Goal: Find specific page/section: Find specific page/section

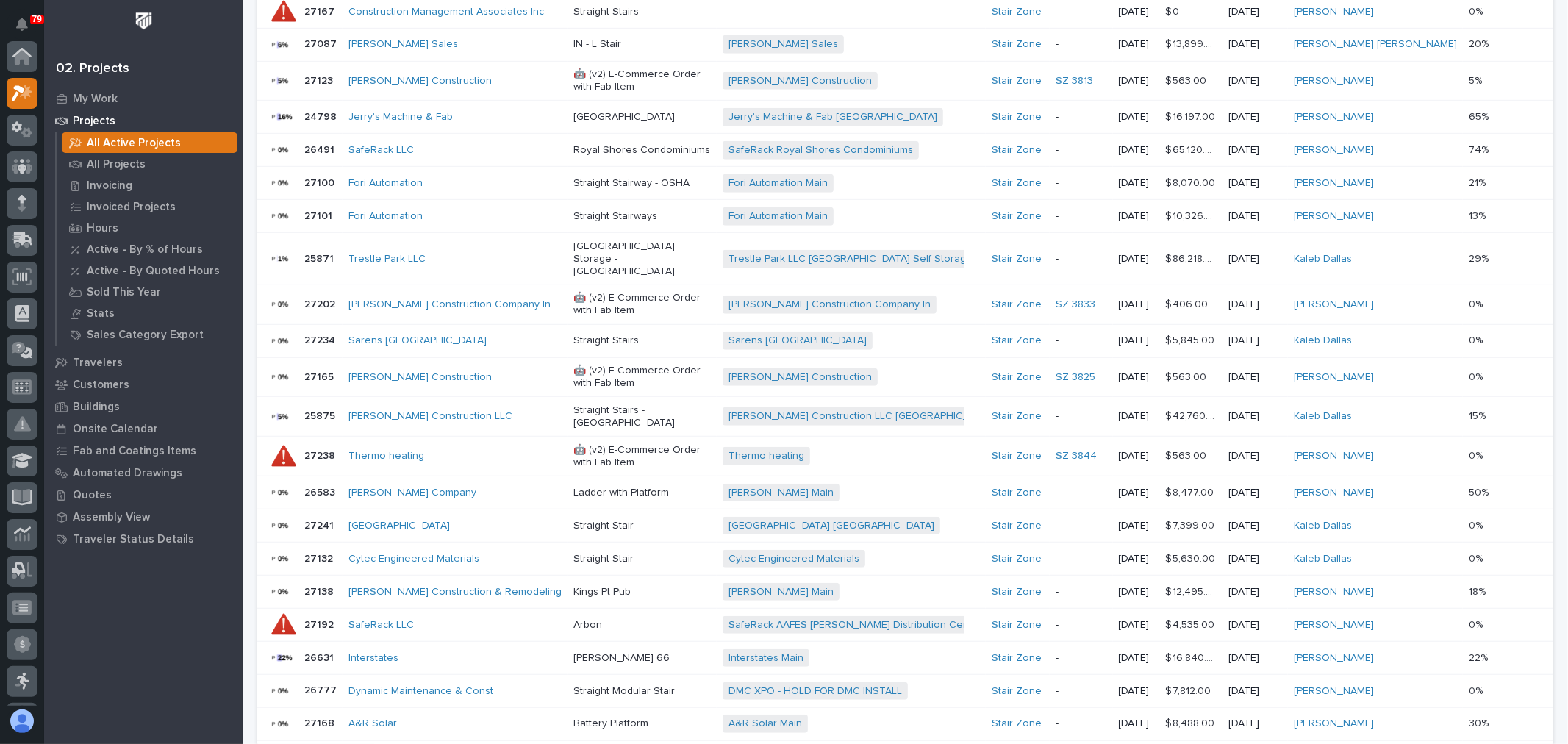
scroll to position [37, 0]
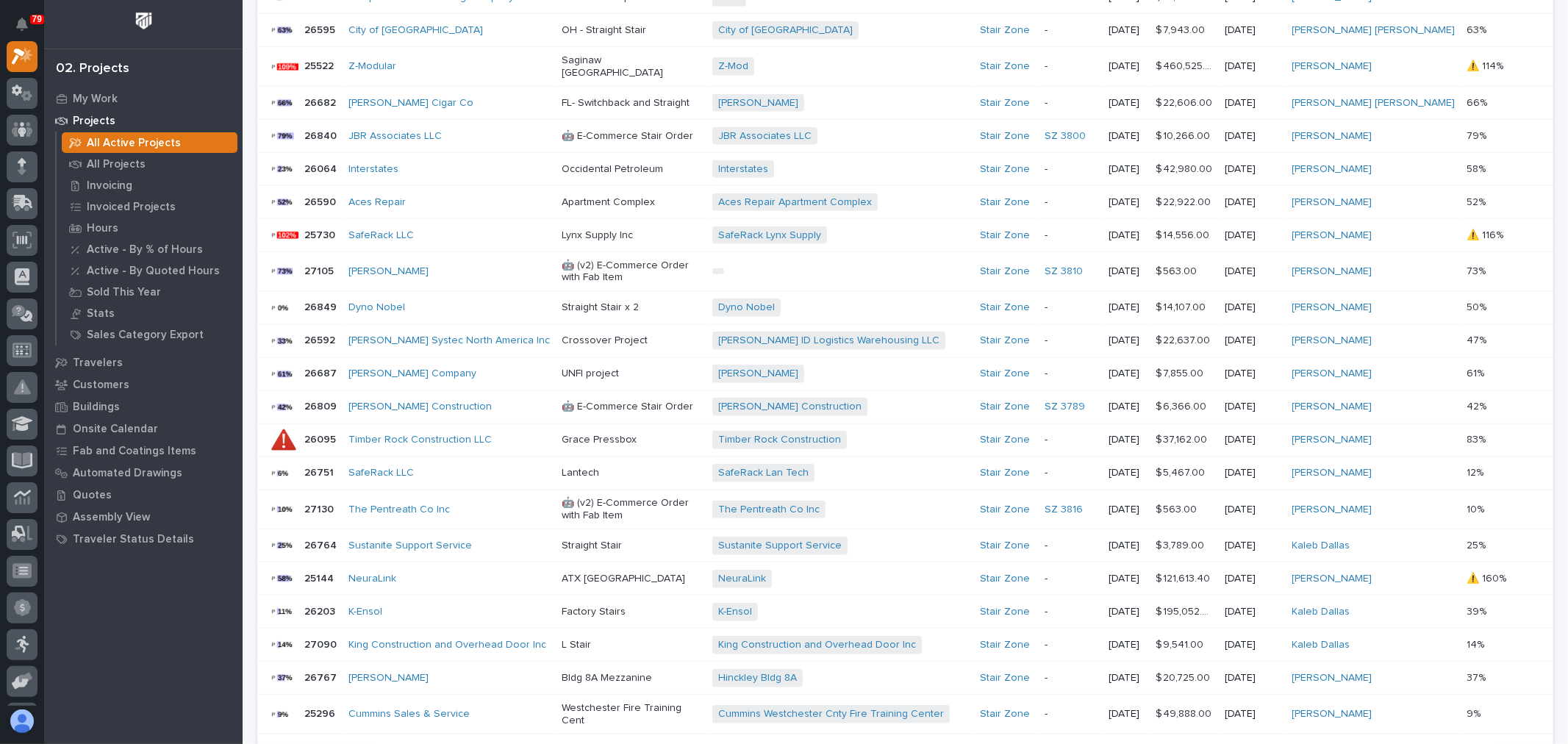
scroll to position [689, 0]
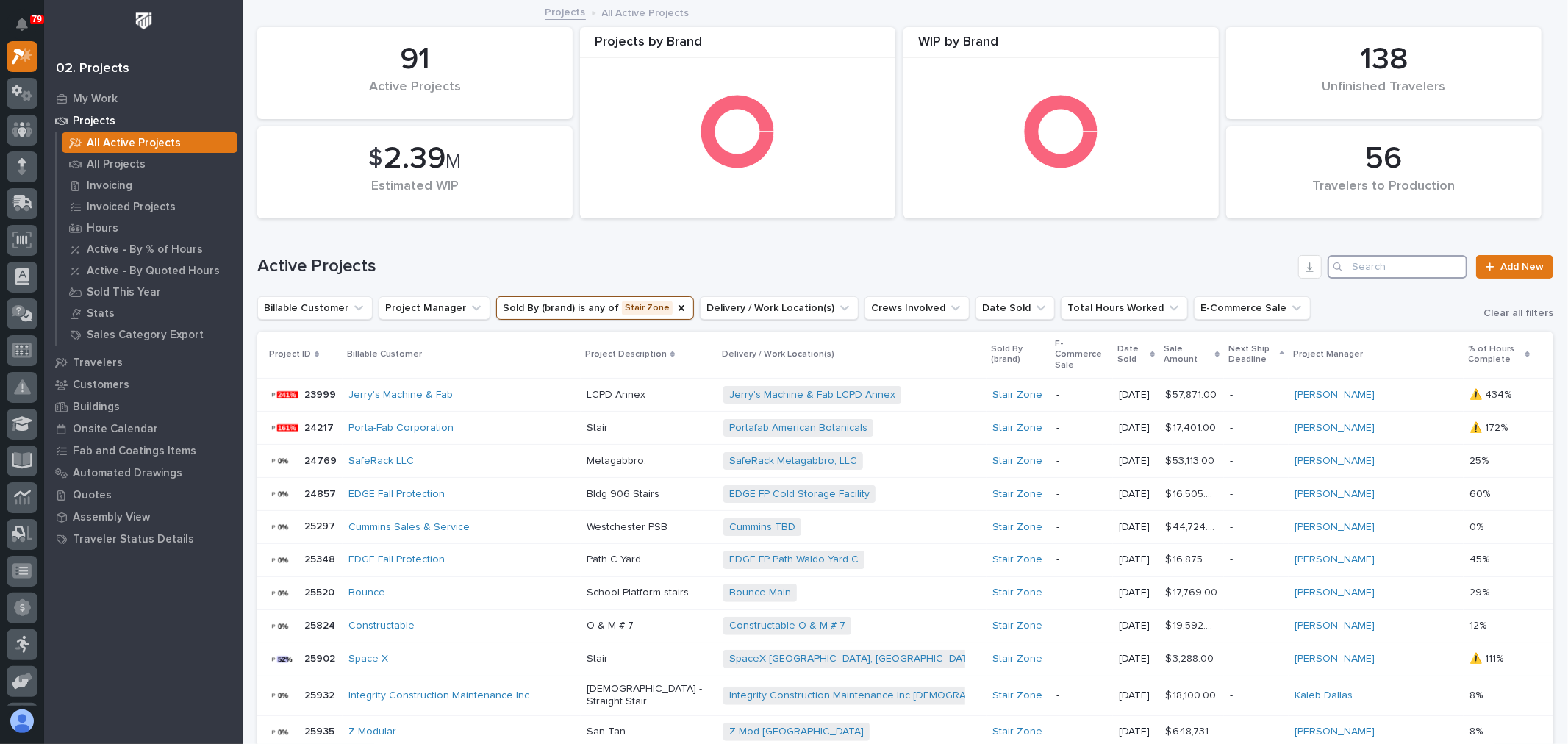
click at [1380, 270] on input "Search" at bounding box center [1397, 267] width 140 height 24
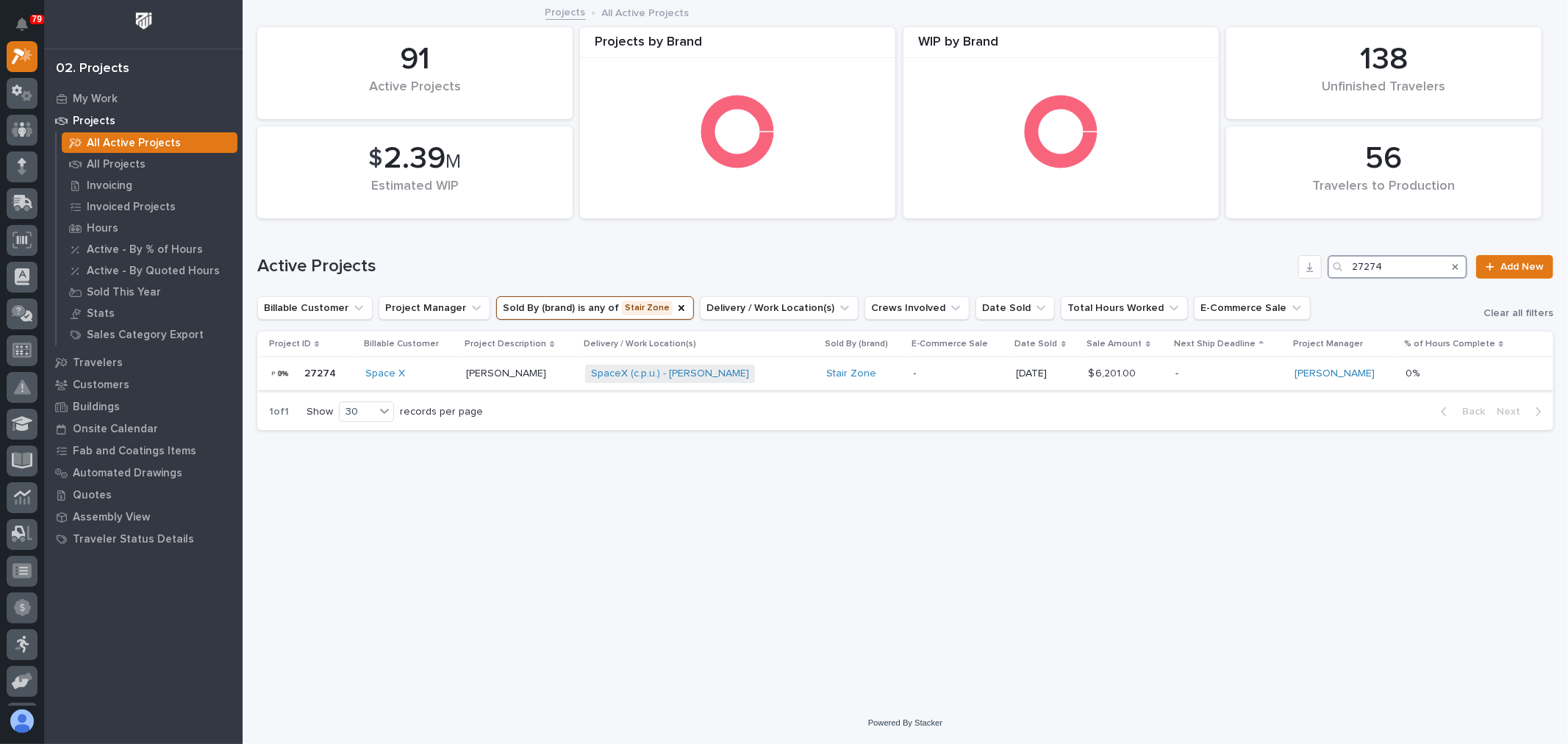
type input "27274"
click at [764, 373] on div "SpaceX (c.p.u.) - [PERSON_NAME] + 0" at bounding box center [700, 373] width 230 height 18
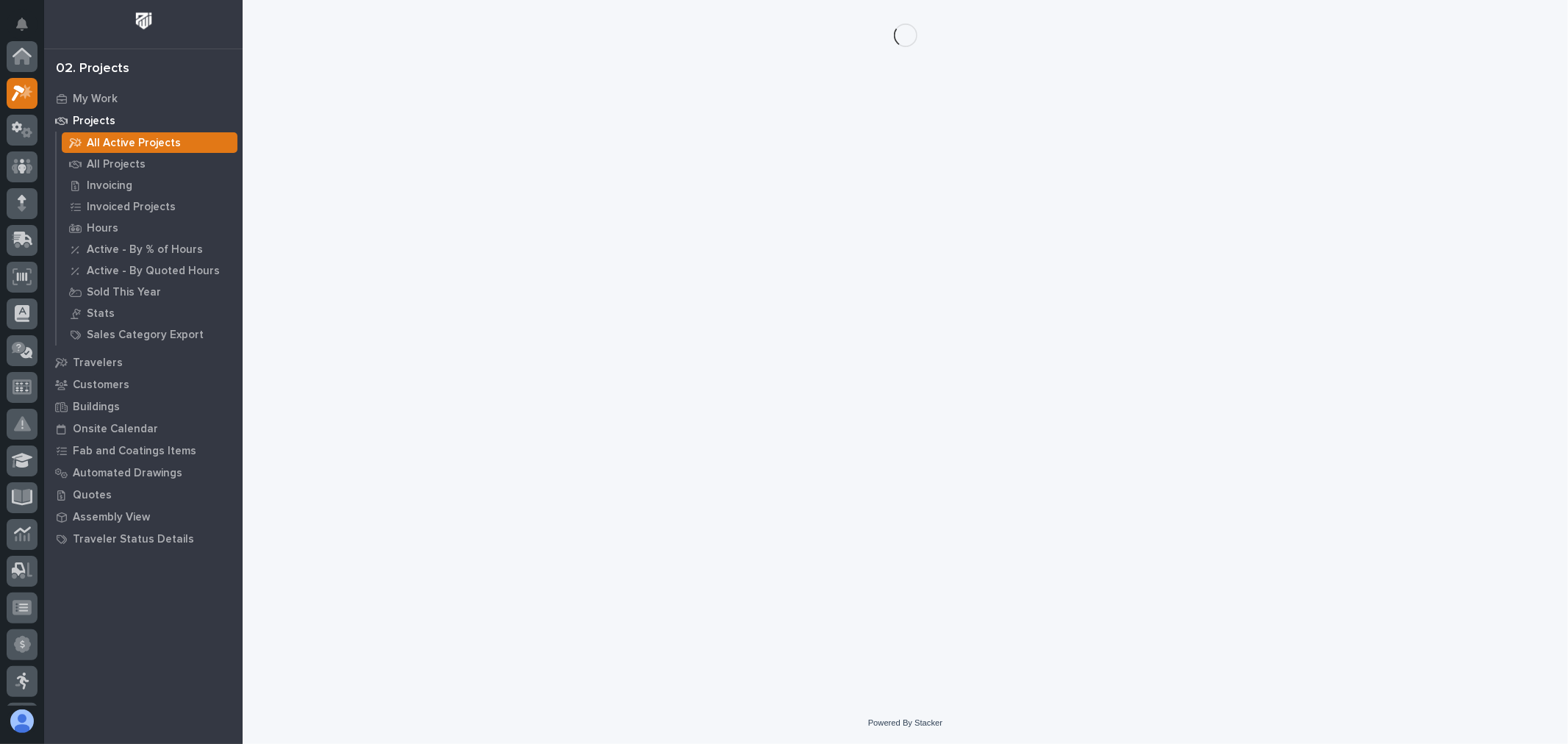
scroll to position [37, 0]
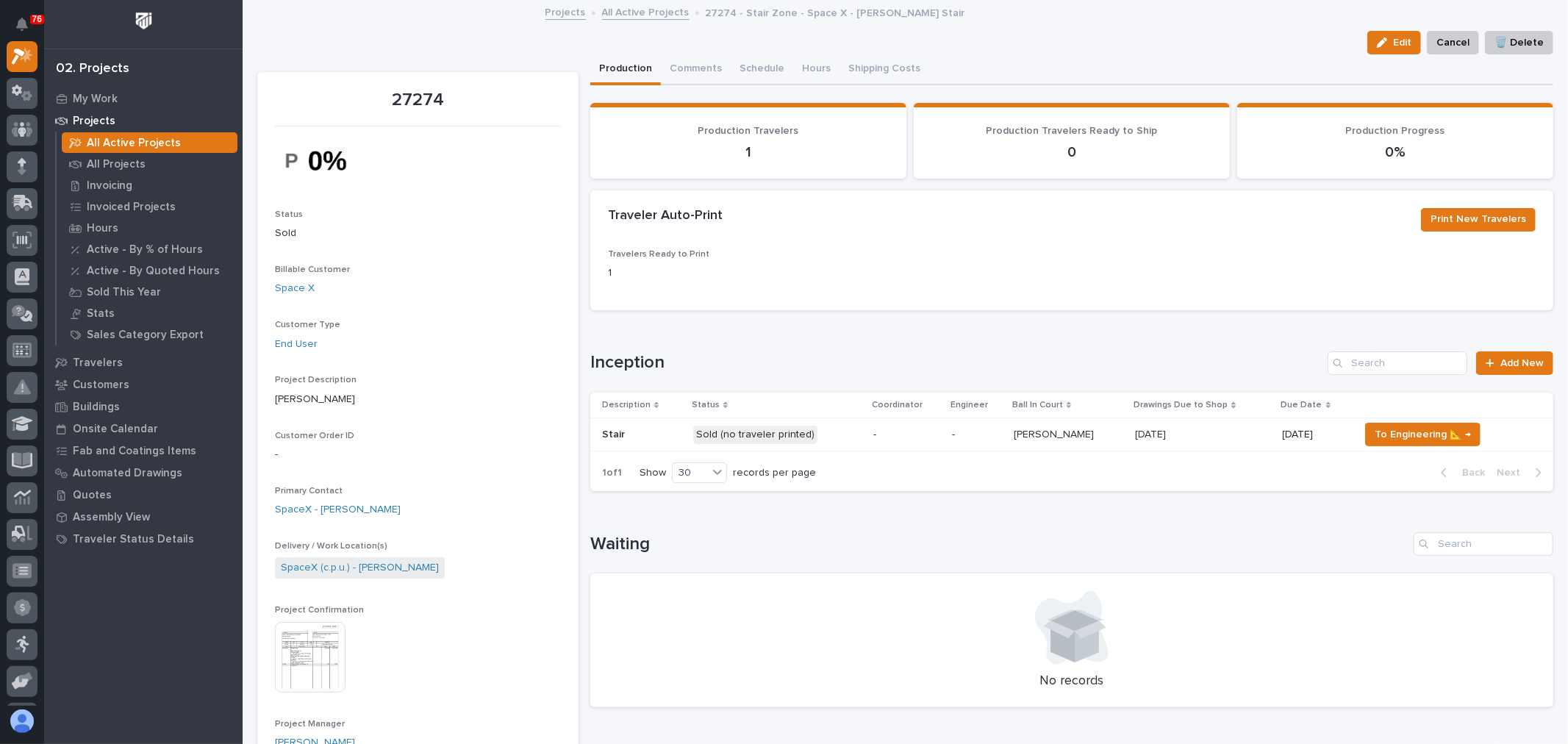
click at [321, 664] on img at bounding box center [310, 657] width 70 height 70
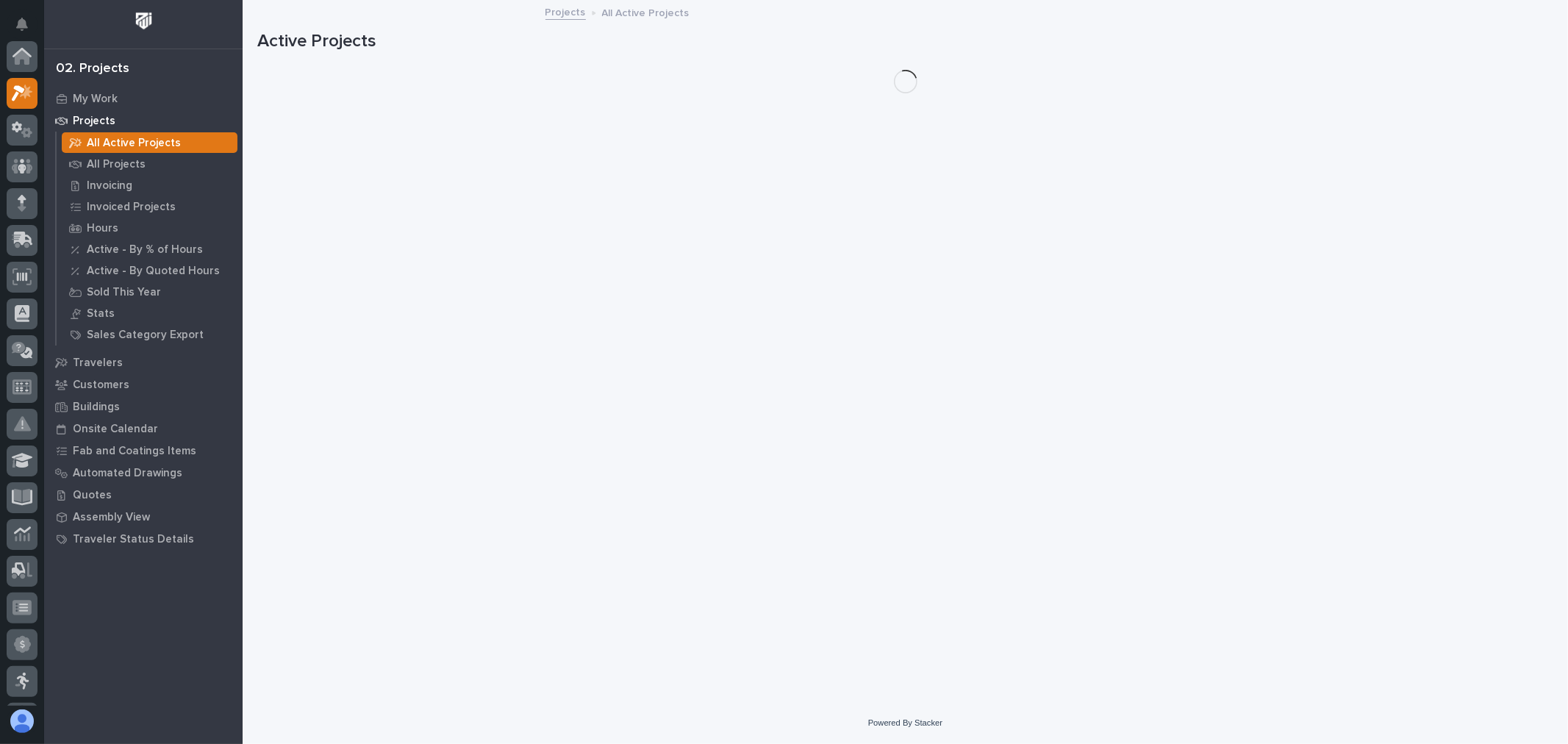
scroll to position [40, 0]
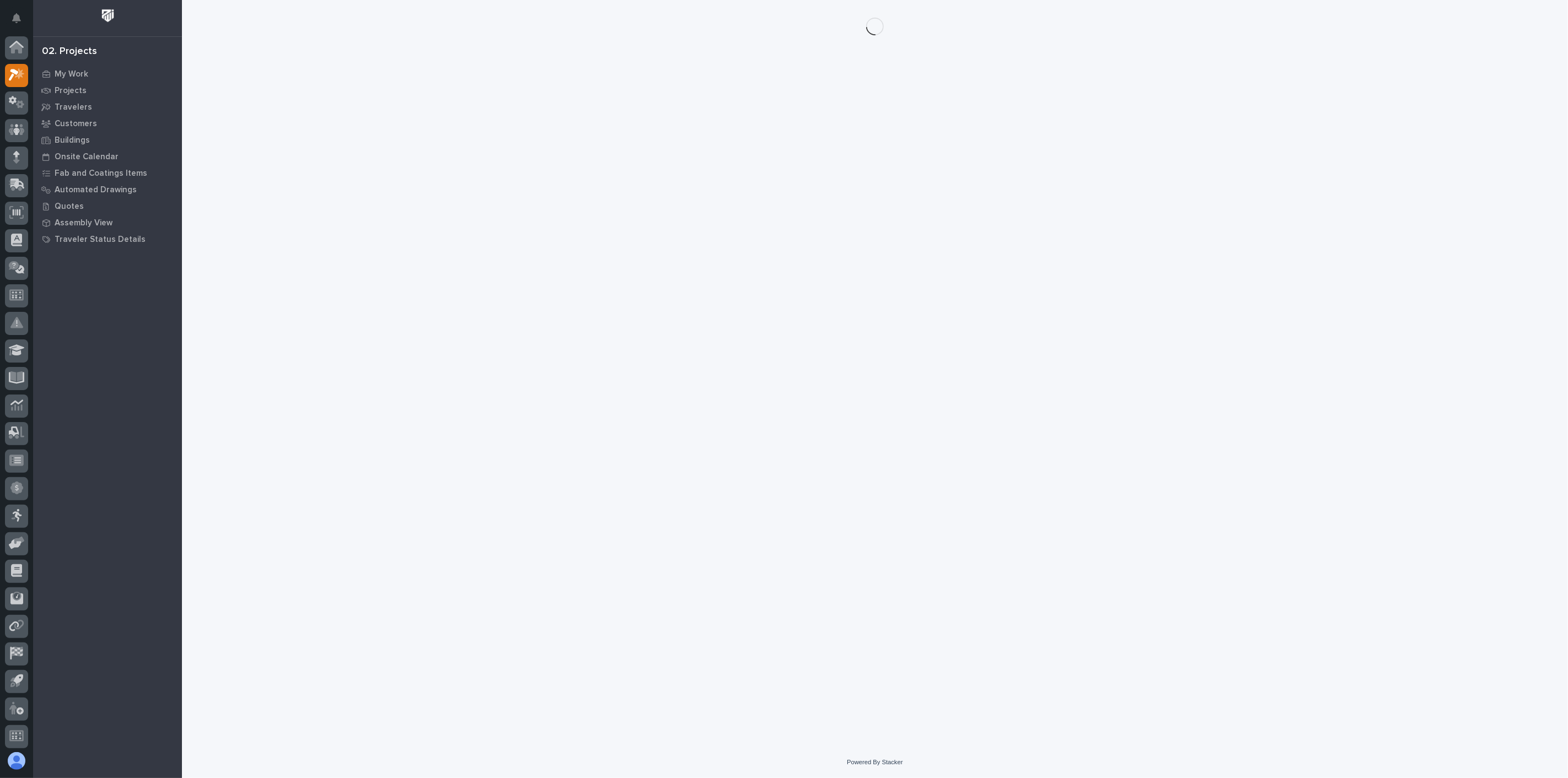
scroll to position [3, 0]
